Goal: Complete application form

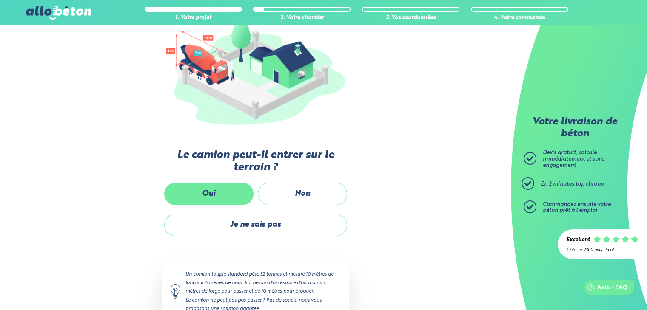
click at [189, 185] on label "Oui" at bounding box center [208, 194] width 89 height 23
click at [0, 0] on input "Oui" at bounding box center [0, 0] width 0 height 0
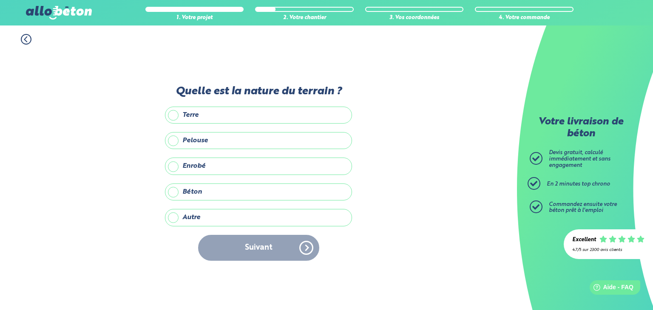
click at [226, 118] on label "Terre" at bounding box center [258, 115] width 187 height 17
click at [0, 0] on input "Terre" at bounding box center [0, 0] width 0 height 0
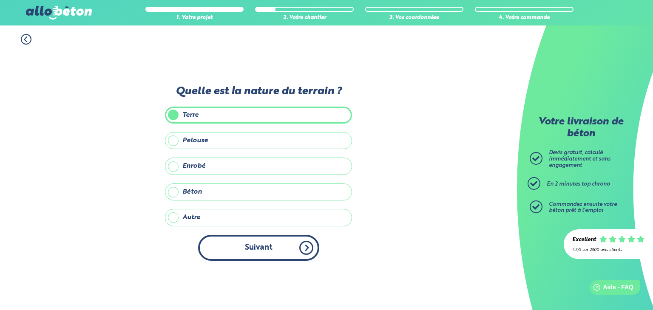
click at [281, 244] on button "Suivant" at bounding box center [258, 248] width 121 height 26
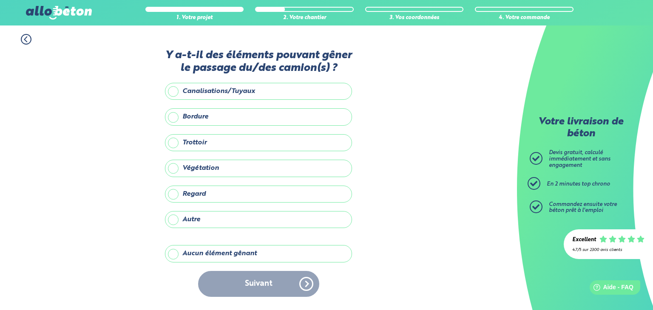
click at [236, 252] on label "Aucun élément gênant" at bounding box center [258, 253] width 187 height 17
click at [0, 0] on input "Aucun élément gênant" at bounding box center [0, 0] width 0 height 0
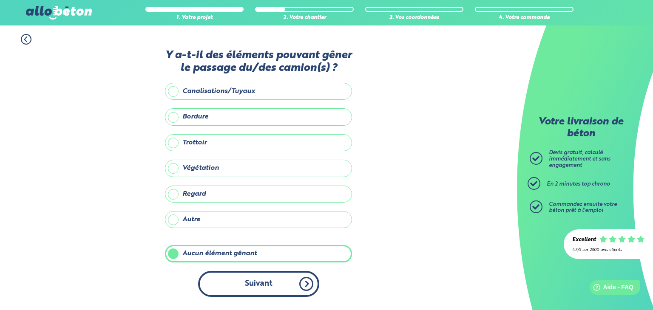
click at [254, 279] on button "Suivant" at bounding box center [258, 284] width 121 height 26
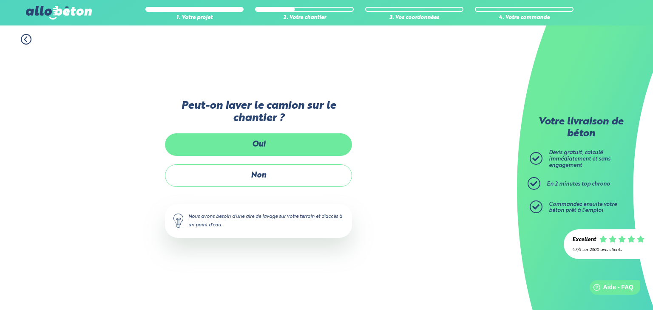
click at [284, 143] on label "Oui" at bounding box center [258, 145] width 187 height 23
click at [0, 0] on input "Oui" at bounding box center [0, 0] width 0 height 0
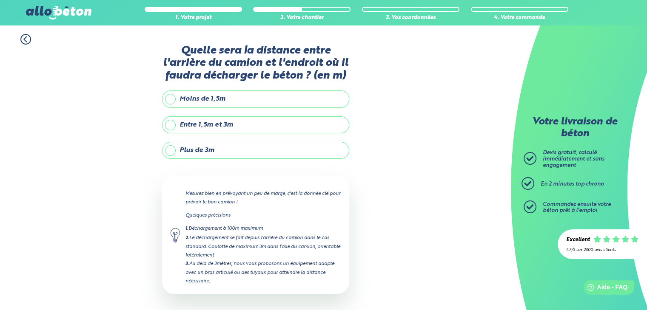
click at [255, 127] on label "Entre 1,5m et 3m" at bounding box center [255, 125] width 187 height 17
click at [0, 0] on input "Entre 1,5m et 3m" at bounding box center [0, 0] width 0 height 0
click at [255, 145] on label "Plus de 3m" at bounding box center [255, 150] width 187 height 17
click at [0, 0] on input "Plus de 3m" at bounding box center [0, 0] width 0 height 0
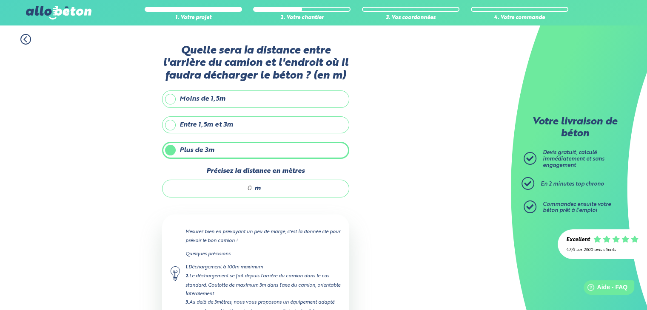
drag, startPoint x: 251, startPoint y: 186, endPoint x: 247, endPoint y: 186, distance: 4.7
click at [247, 186] on input "Précisez la distance en mètres" at bounding box center [211, 189] width 81 height 9
type input "10"
click at [415, 219] on div "1. Votre projet 2. Votre chantier 3. Vos coordonnées 4. Votre commande Quelle s…" at bounding box center [255, 205] width 511 height 359
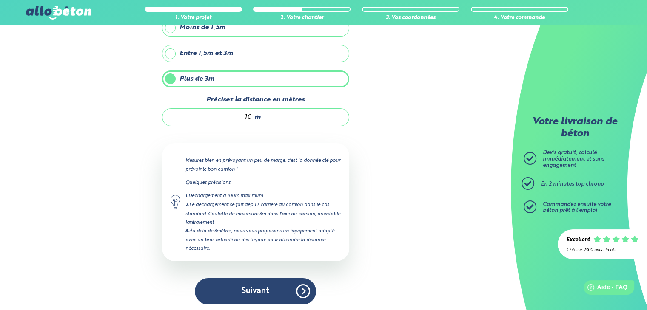
scroll to position [72, 0]
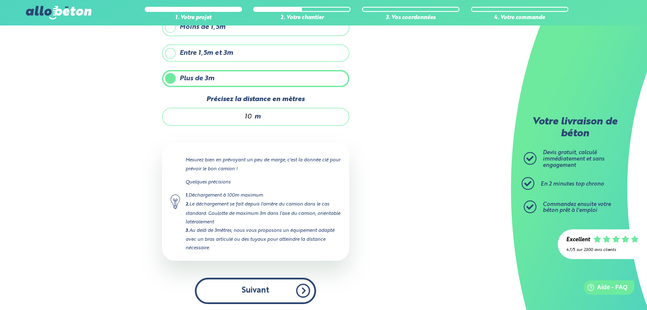
click at [260, 291] on button "Suivant" at bounding box center [255, 291] width 121 height 26
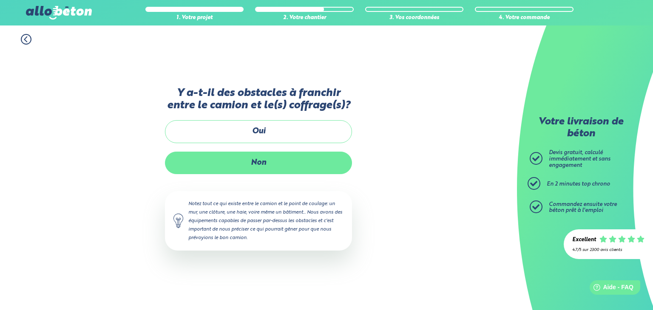
click at [289, 167] on label "Non" at bounding box center [258, 163] width 187 height 23
click at [0, 0] on input "Non" at bounding box center [0, 0] width 0 height 0
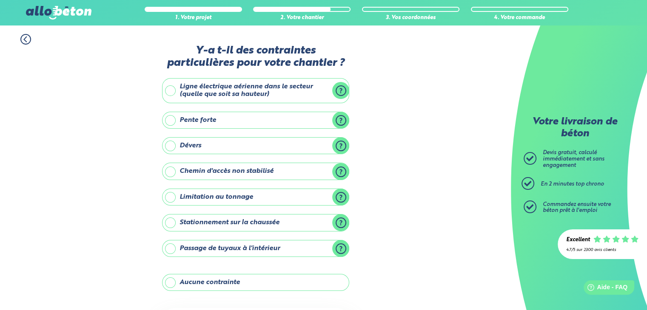
scroll to position [43, 0]
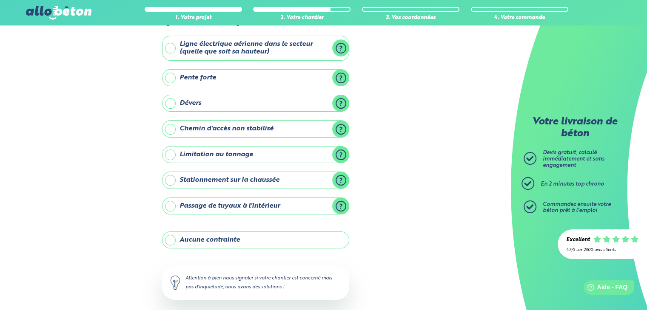
click at [256, 241] on label "Aucune contrainte" at bounding box center [255, 240] width 187 height 17
click at [0, 0] on input "Aucune contrainte" at bounding box center [0, 0] width 0 height 0
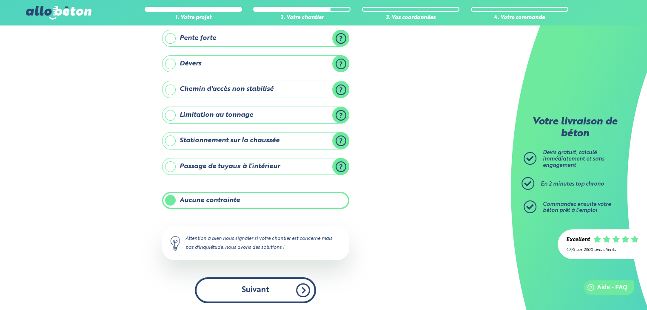
click at [248, 282] on button "Suivant" at bounding box center [255, 291] width 121 height 26
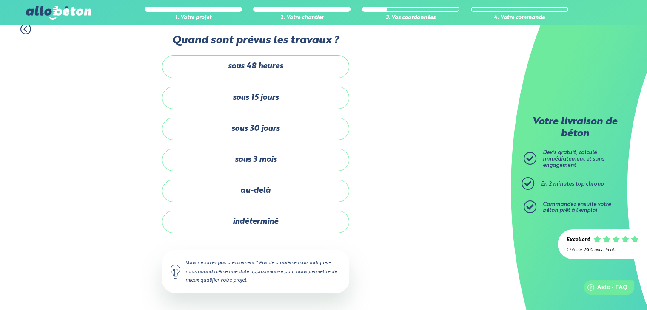
scroll to position [9, 0]
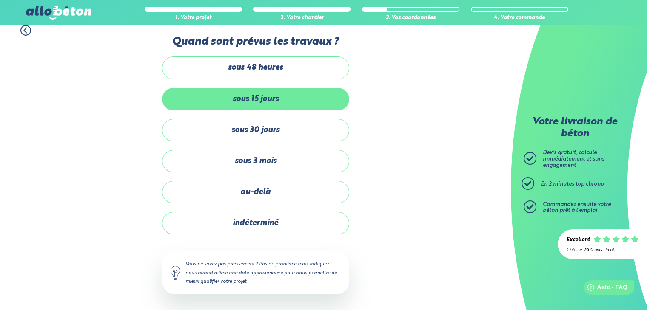
click at [276, 103] on label "sous 15 jours" at bounding box center [255, 99] width 187 height 23
click at [0, 0] on input "sous 15 jours" at bounding box center [0, 0] width 0 height 0
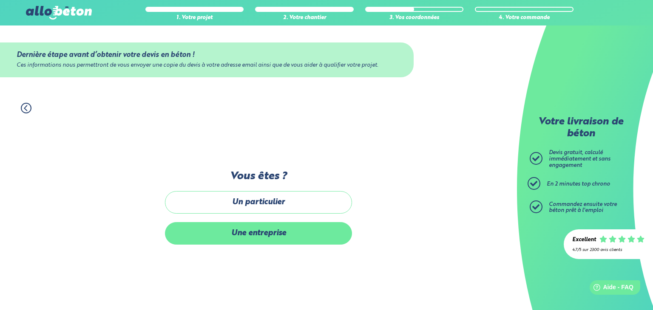
click at [272, 236] on label "Une entreprise" at bounding box center [258, 233] width 187 height 23
click at [0, 0] on input "Une entreprise" at bounding box center [0, 0] width 0 height 0
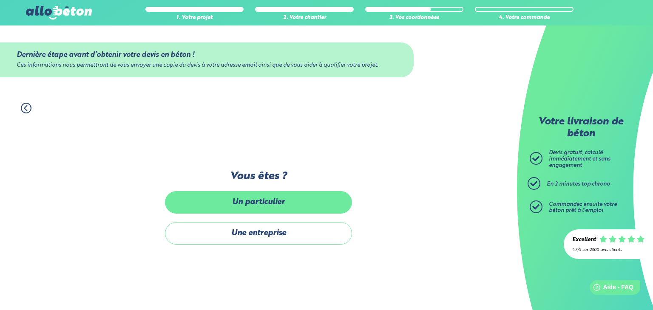
click at [242, 199] on label "Un particulier" at bounding box center [258, 202] width 187 height 23
click at [0, 0] on input "Un particulier" at bounding box center [0, 0] width 0 height 0
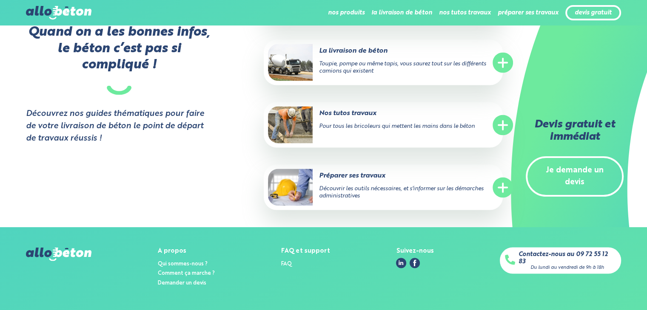
scroll to position [1693, 0]
